Goal: Navigation & Orientation: Find specific page/section

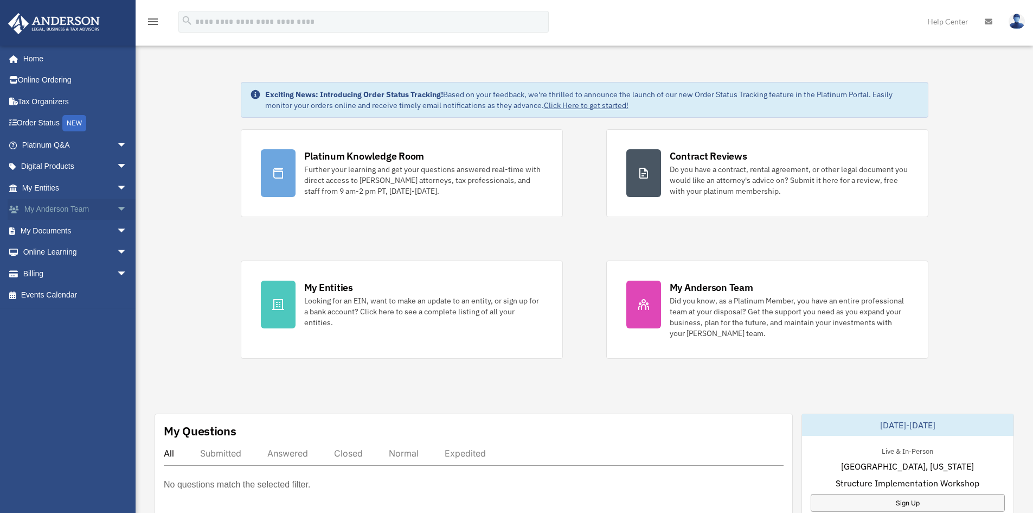
click at [30, 207] on link "My Anderson Team arrow_drop_down" at bounding box center [76, 209] width 136 height 22
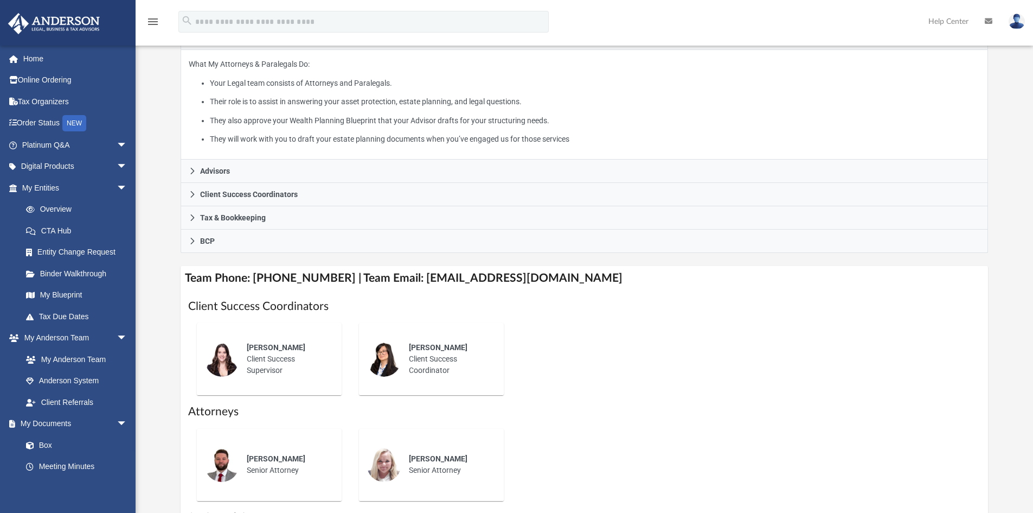
scroll to position [271, 0]
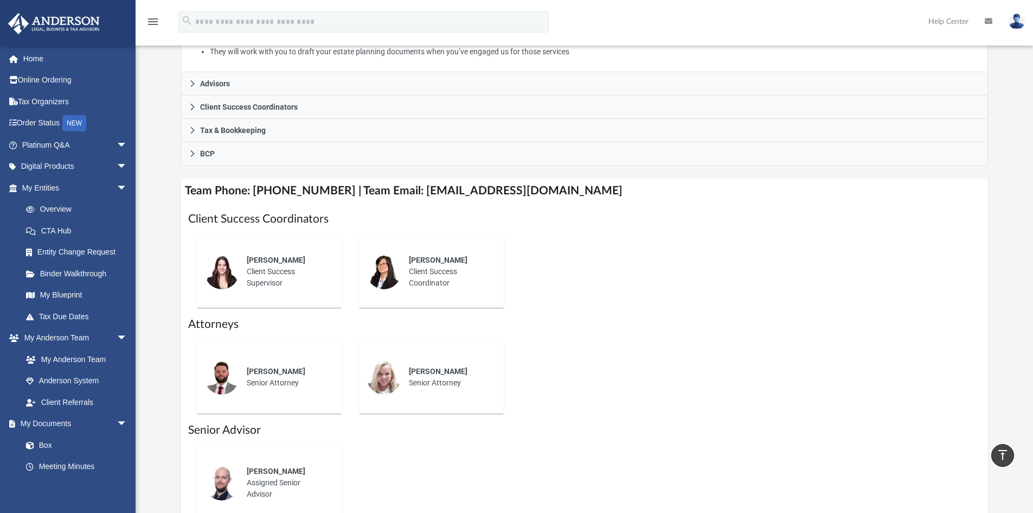
click at [216, 486] on img at bounding box center [221, 482] width 35 height 35
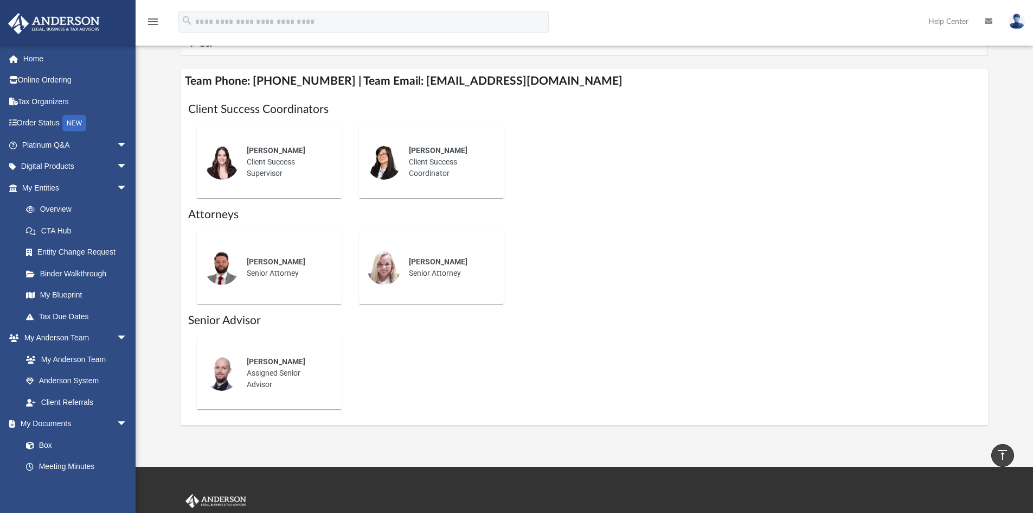
scroll to position [380, 0]
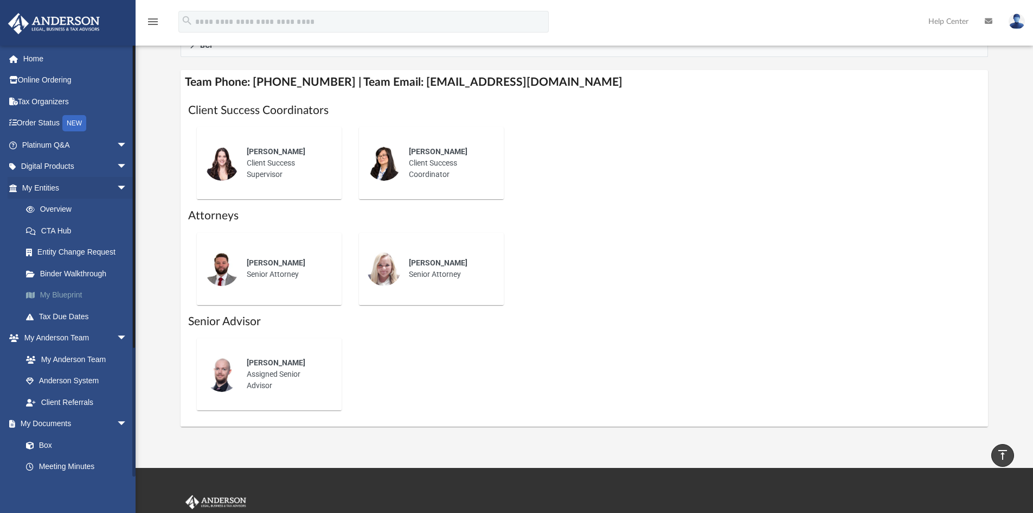
click at [53, 294] on link "My Blueprint" at bounding box center [79, 295] width 129 height 22
